Goal: Navigation & Orientation: Find specific page/section

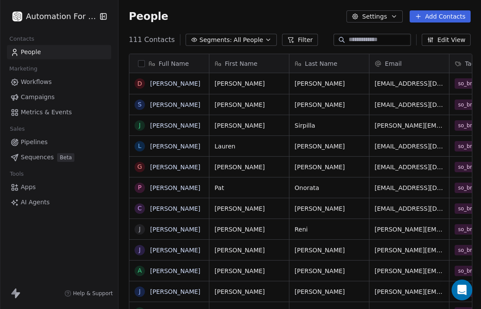
scroll to position [302, 364]
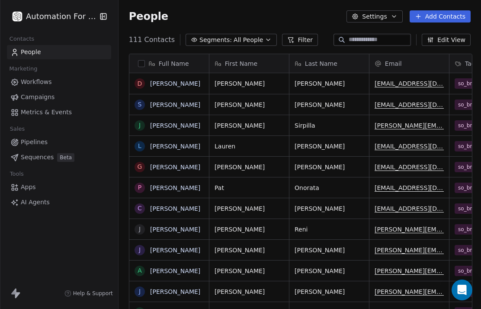
click at [38, 114] on span "Metrics & Events" at bounding box center [46, 112] width 51 height 9
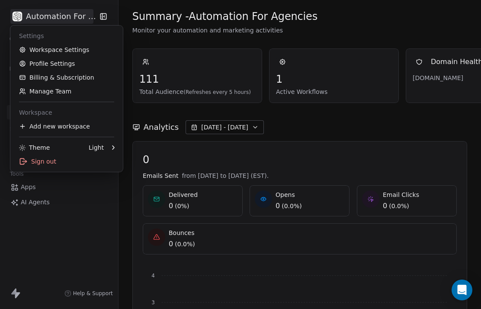
click at [90, 17] on html "Automation For Agencies Contacts People Marketing Workflows Campaigns Metrics &…" at bounding box center [240, 154] width 481 height 309
click at [97, 146] on div "Light" at bounding box center [96, 147] width 15 height 9
click at [96, 148] on div "Light" at bounding box center [96, 147] width 15 height 9
click at [141, 147] on div "Dark" at bounding box center [152, 148] width 58 height 14
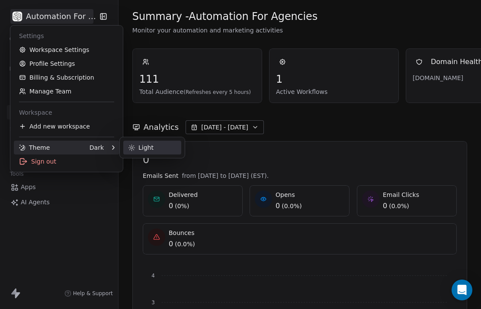
click at [148, 147] on div "Light" at bounding box center [152, 148] width 58 height 14
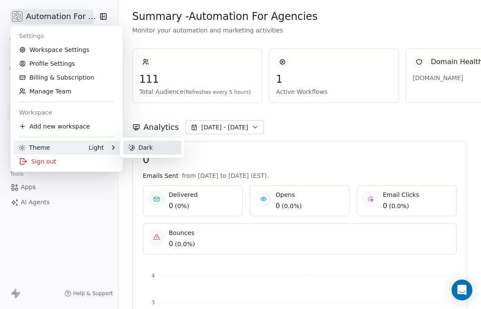
click at [78, 196] on html "Automation For Agencies Contacts People Marketing Workflows Campaigns Metrics &…" at bounding box center [240, 154] width 481 height 309
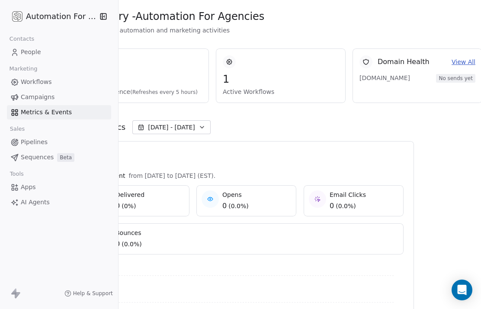
scroll to position [0, 53]
click at [460, 65] on link "View All" at bounding box center [464, 62] width 24 height 9
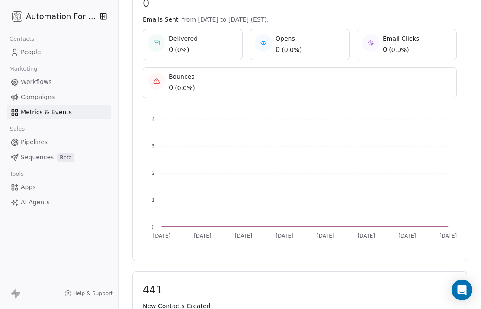
scroll to position [159, 0]
